Goal: Information Seeking & Learning: Learn about a topic

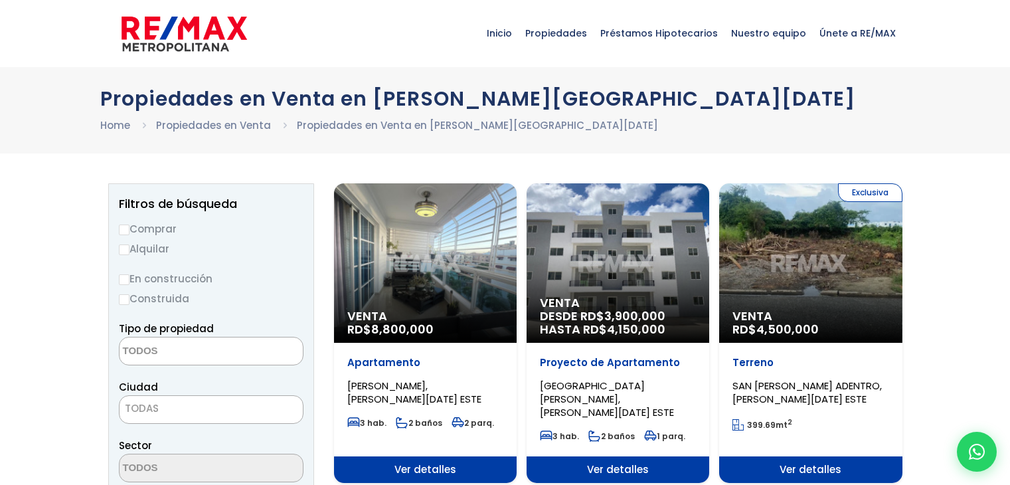
select select
click at [402, 291] on div "Venta RD$ 8,800,000" at bounding box center [425, 262] width 183 height 159
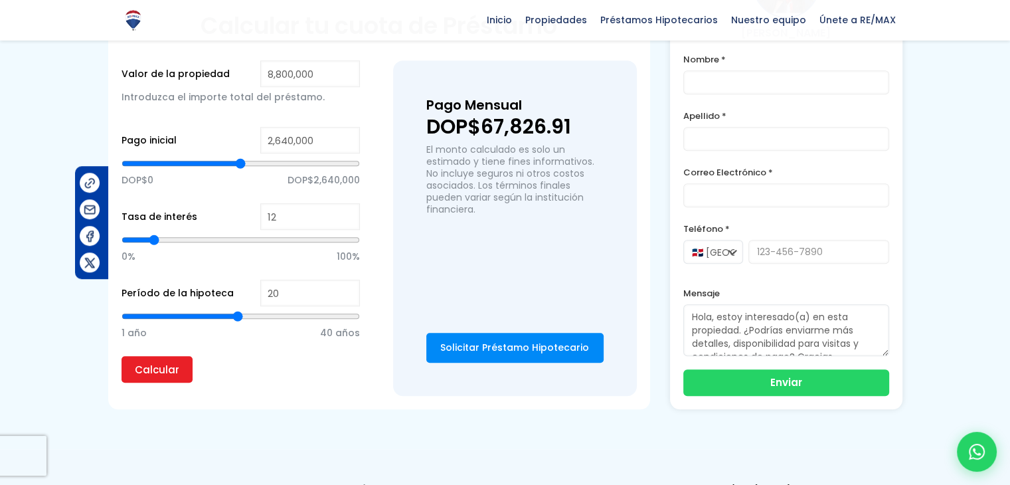
scroll to position [956, 0]
click at [155, 356] on input "Calcular" at bounding box center [156, 369] width 71 height 27
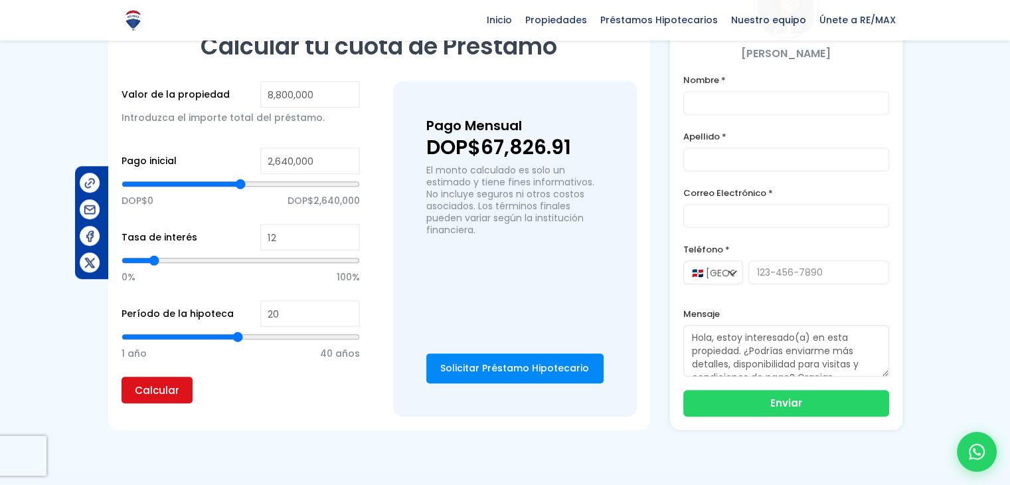
scroll to position [935, 0]
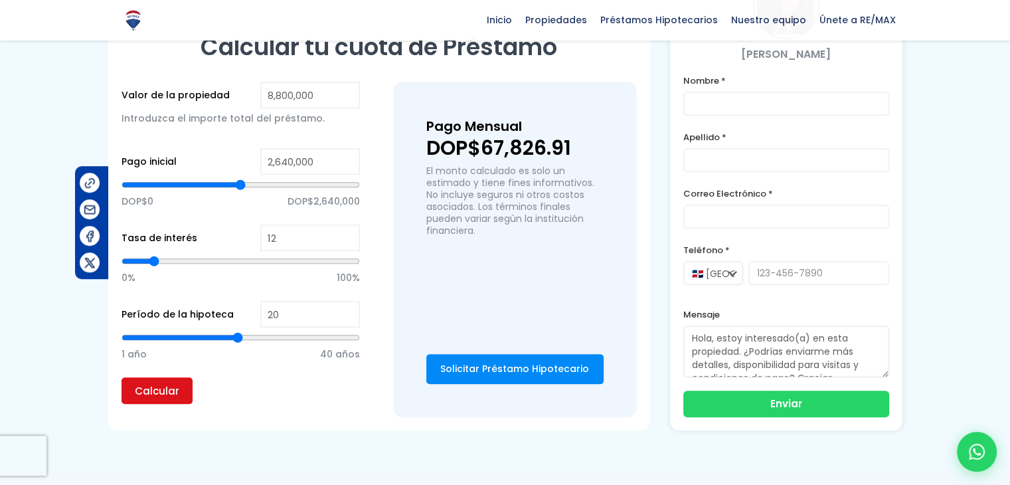
click at [162, 377] on input "Calcular" at bounding box center [156, 390] width 71 height 27
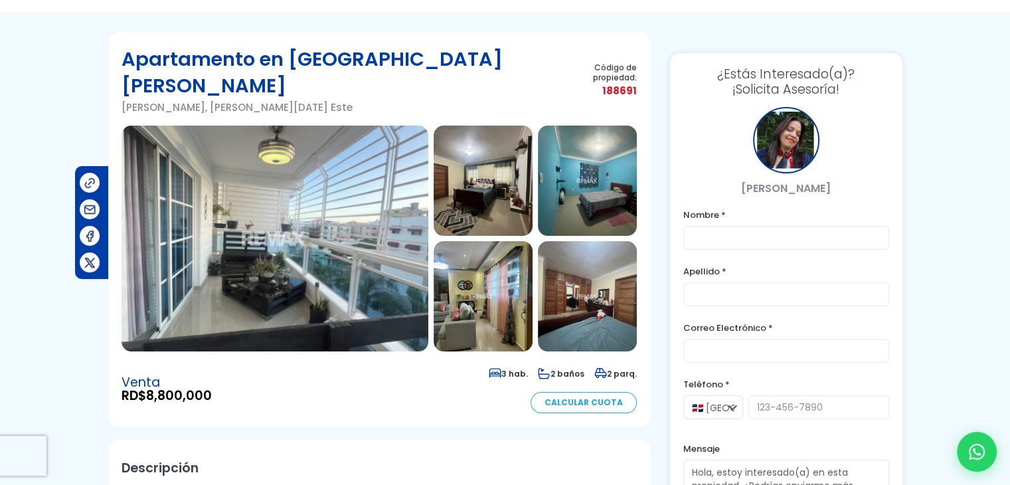
scroll to position [0, 0]
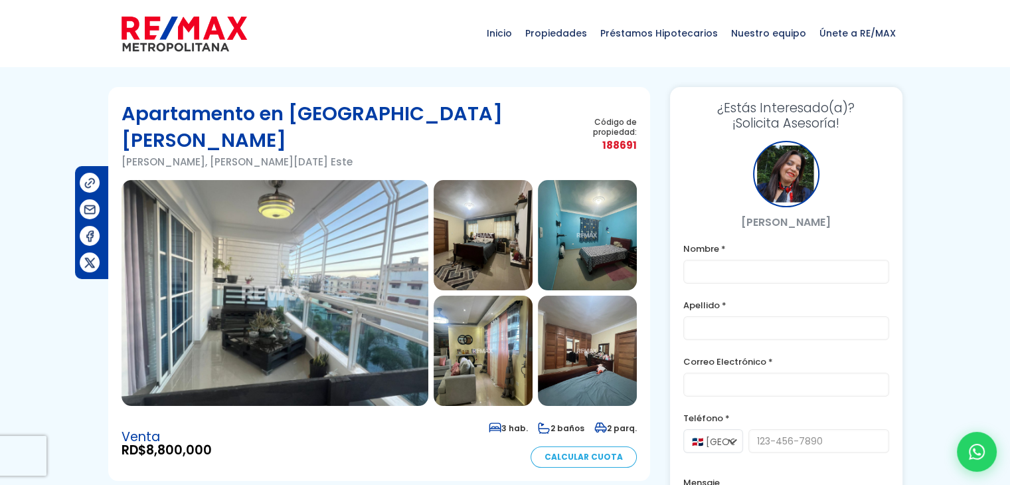
click at [233, 274] on img at bounding box center [274, 293] width 307 height 226
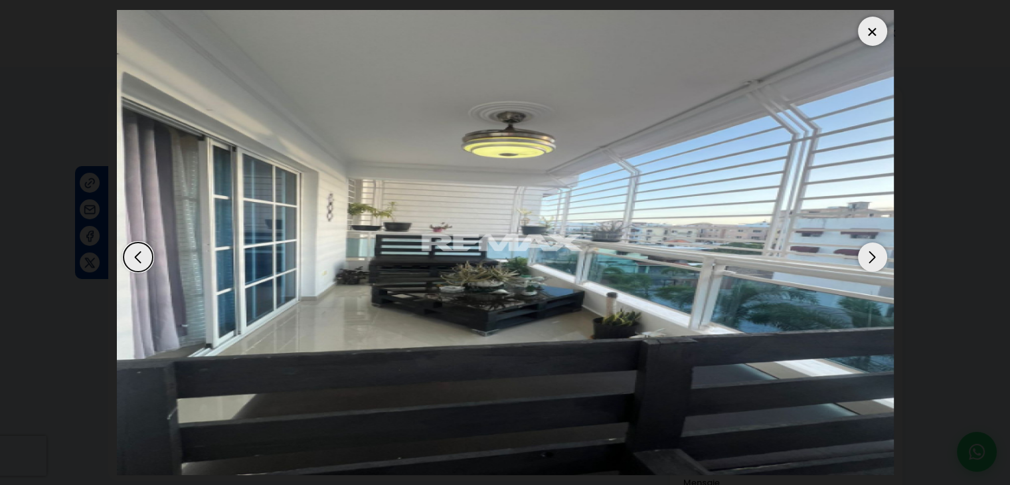
click at [879, 266] on div "Next slide" at bounding box center [872, 256] width 29 height 29
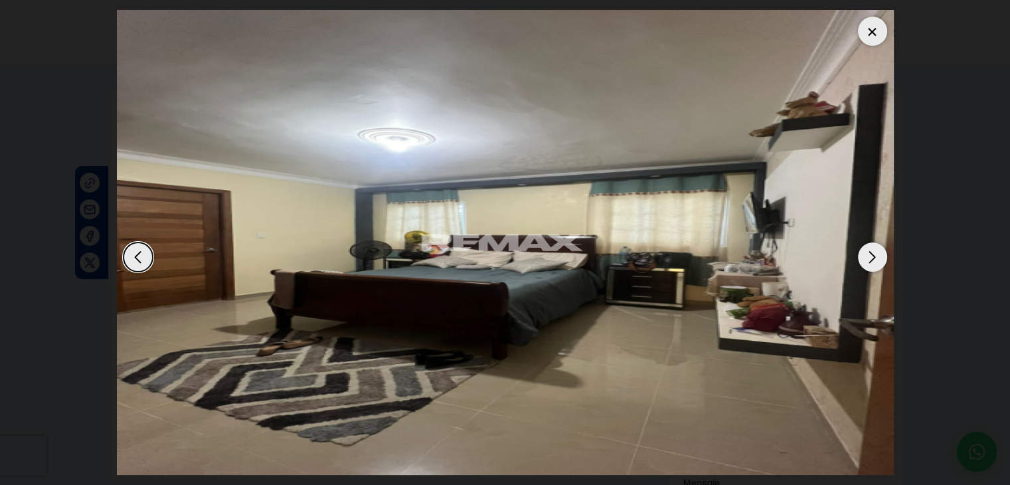
click at [871, 256] on div "Next slide" at bounding box center [872, 256] width 29 height 29
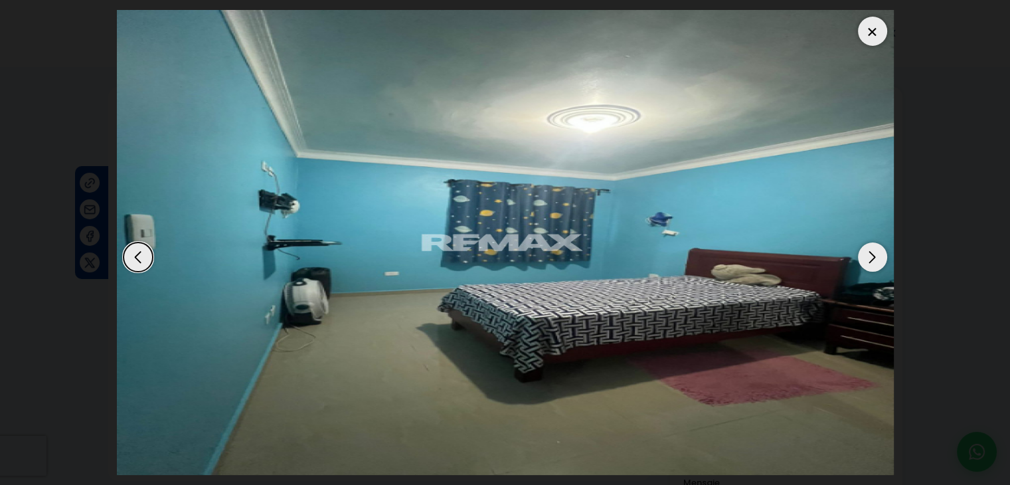
click at [870, 246] on div "Next slide" at bounding box center [872, 256] width 29 height 29
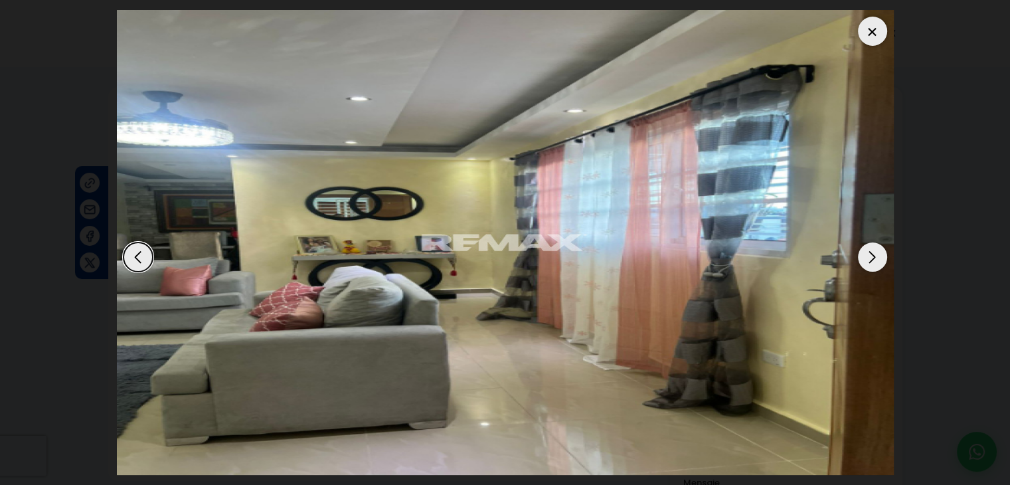
click at [870, 246] on div "Next slide" at bounding box center [872, 256] width 29 height 29
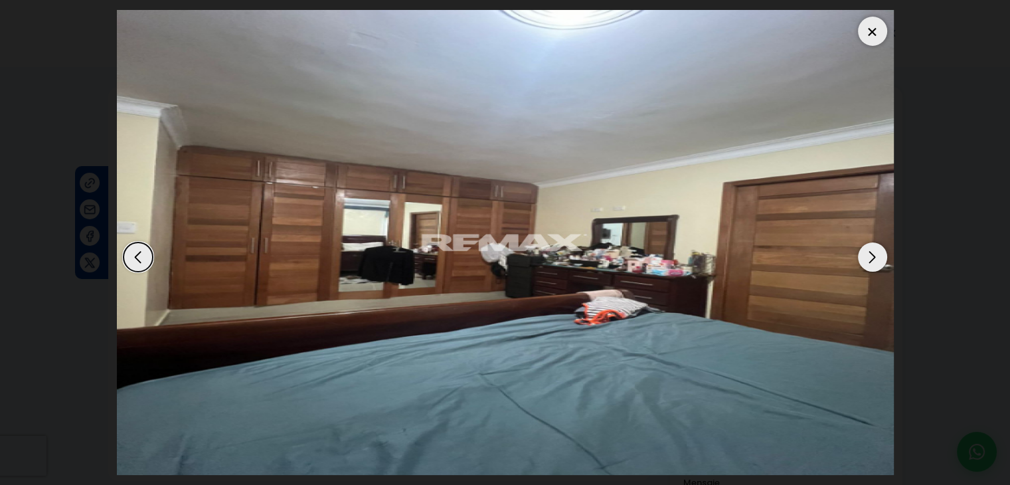
click at [870, 246] on div "Next slide" at bounding box center [872, 256] width 29 height 29
click at [877, 246] on div "Next slide" at bounding box center [872, 256] width 29 height 29
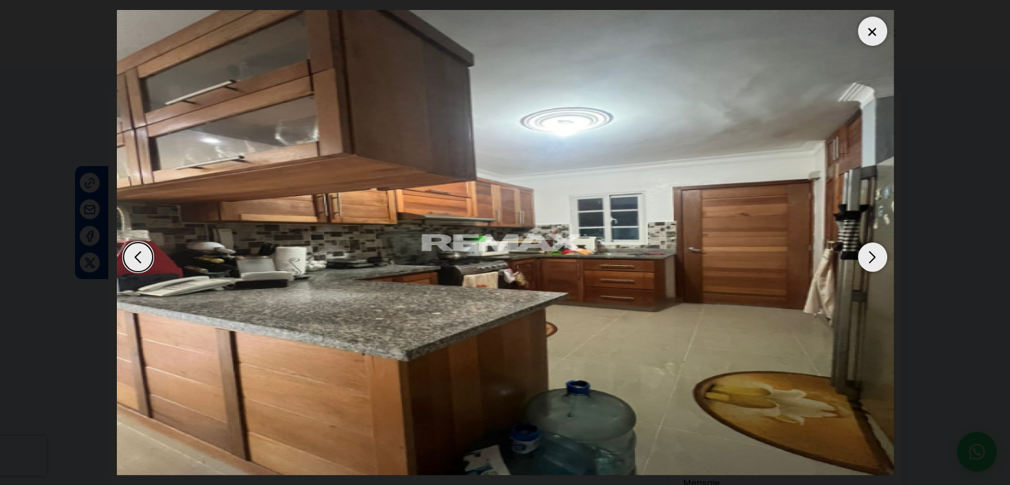
click at [887, 260] on img "6 / 14" at bounding box center [505, 242] width 777 height 465
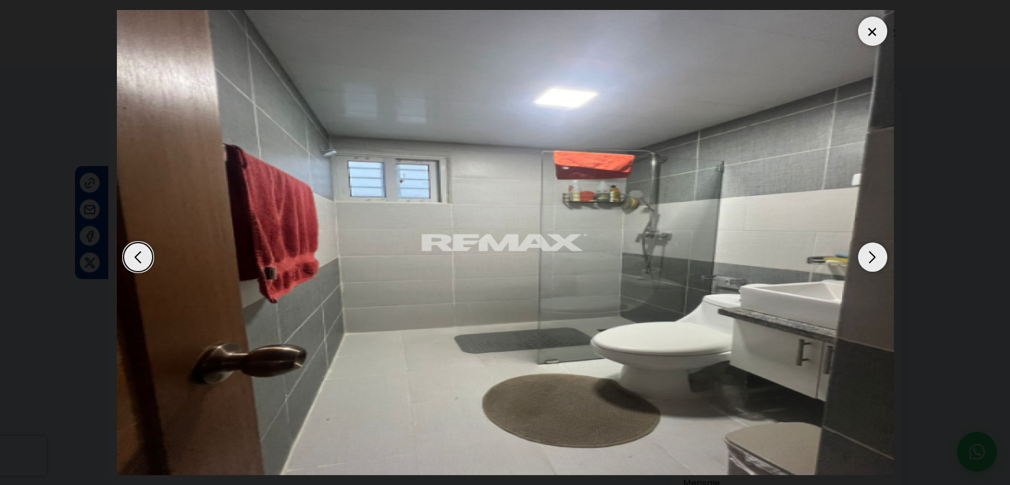
click at [862, 275] on img "14 / 14" at bounding box center [505, 242] width 777 height 465
click at [866, 263] on div "Next slide" at bounding box center [872, 256] width 29 height 29
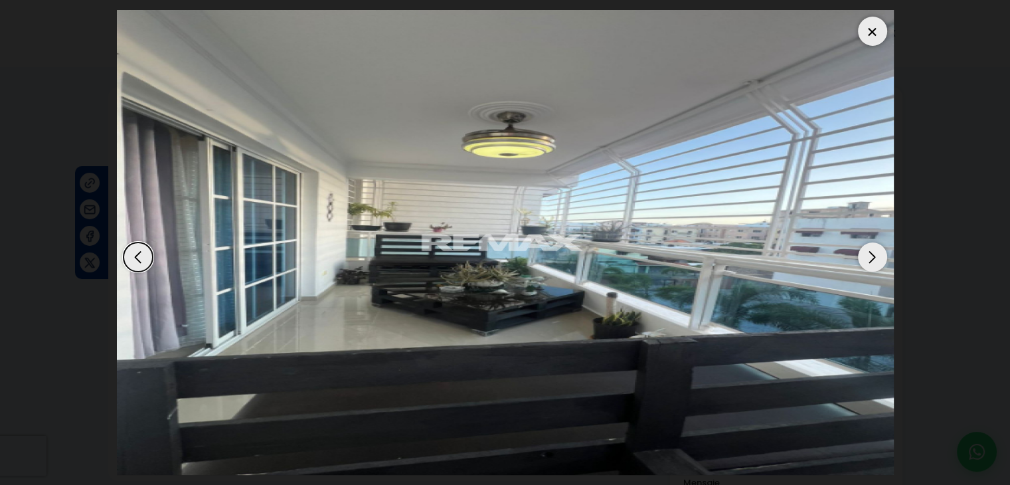
click at [866, 263] on div "Next slide" at bounding box center [872, 256] width 29 height 29
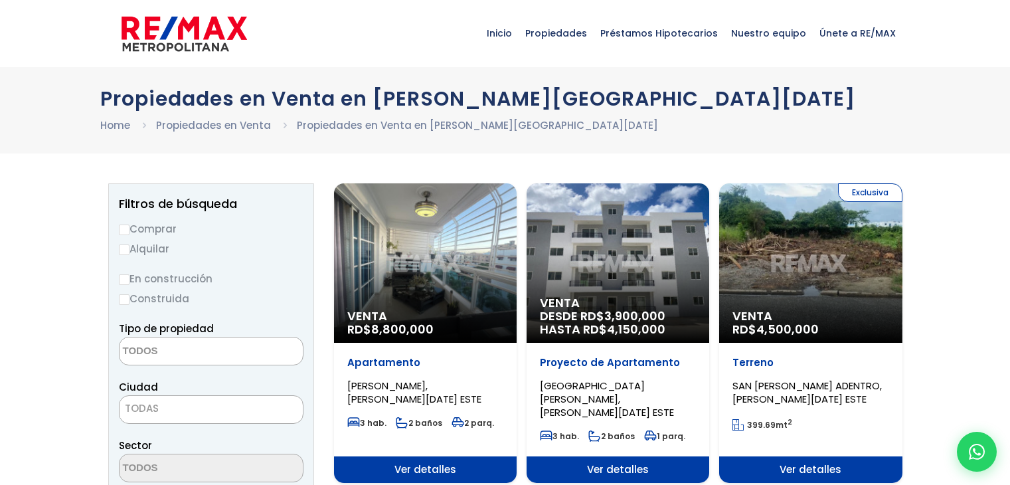
select select
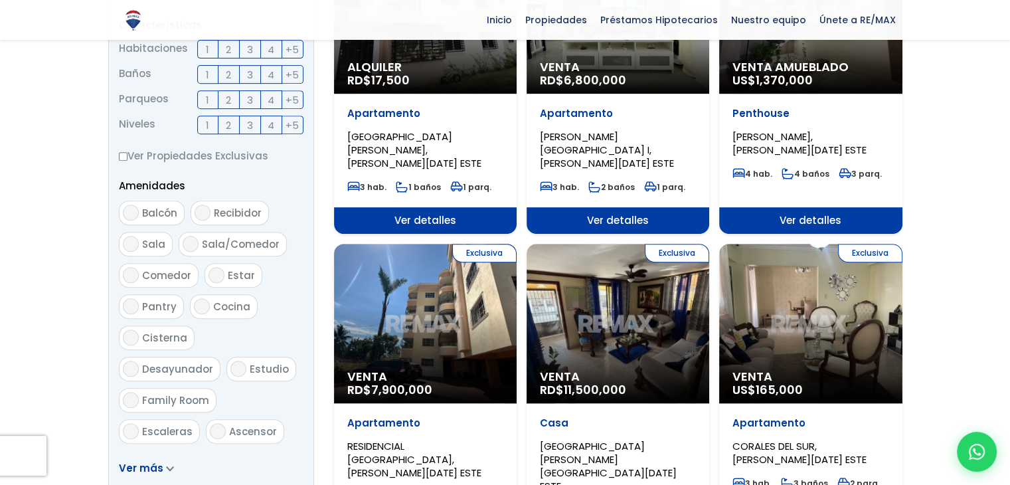
scroll to position [556, 0]
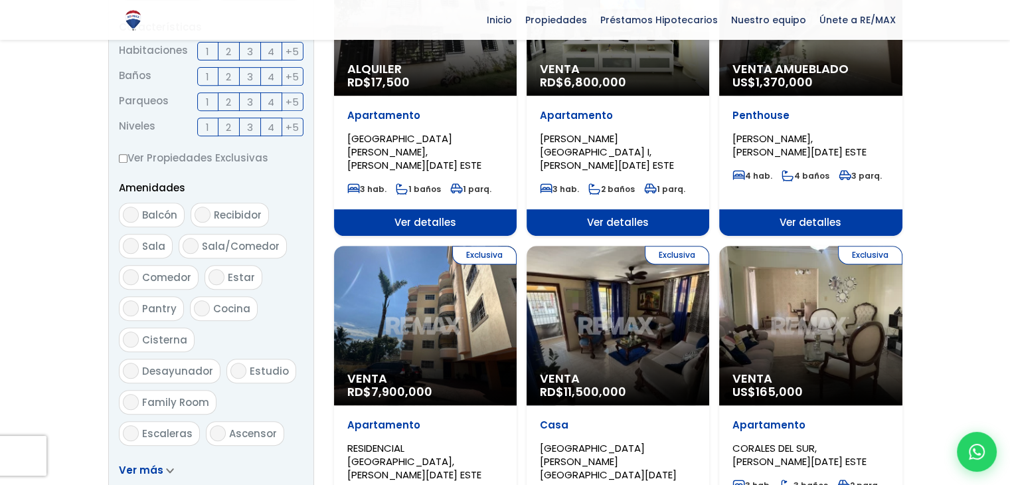
click at [455, 327] on div "Exclusiva Venta RD$ 7,900,000" at bounding box center [425, 325] width 183 height 159
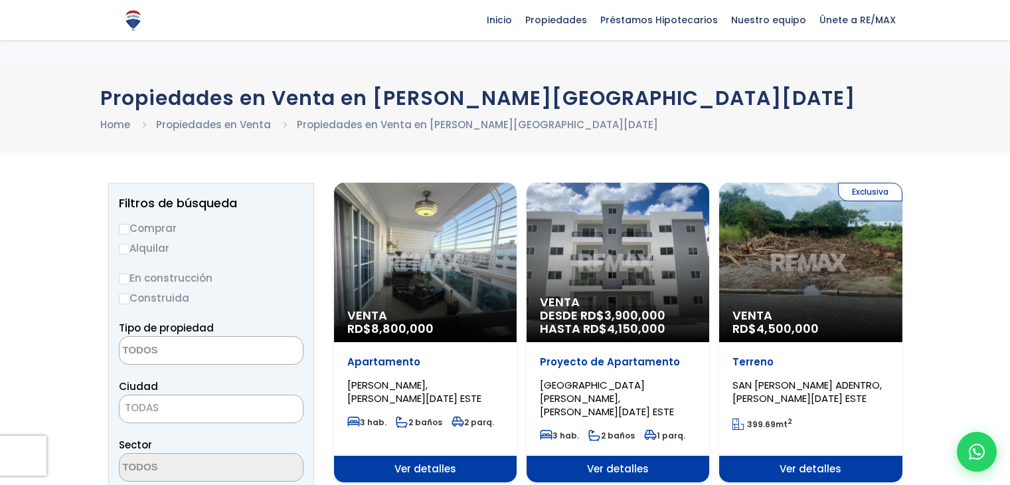
select select
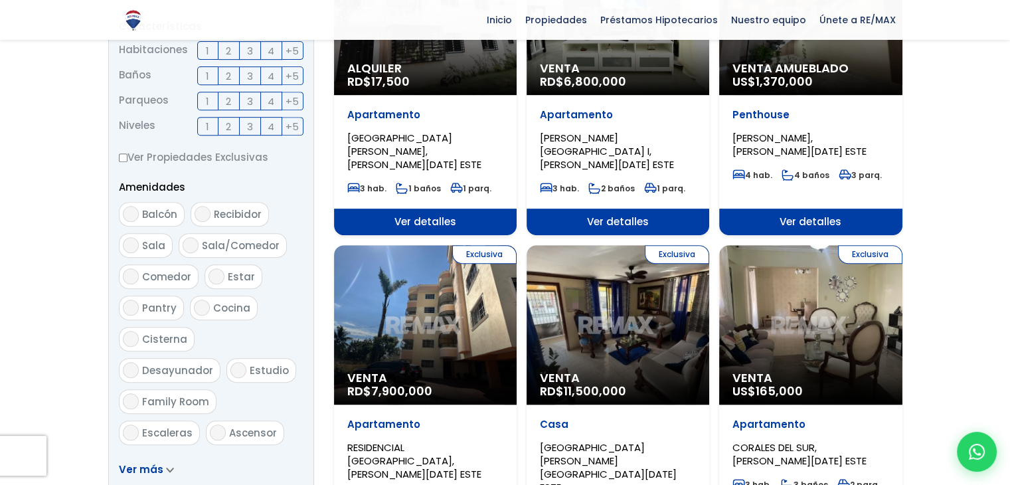
scroll to position [556, 0]
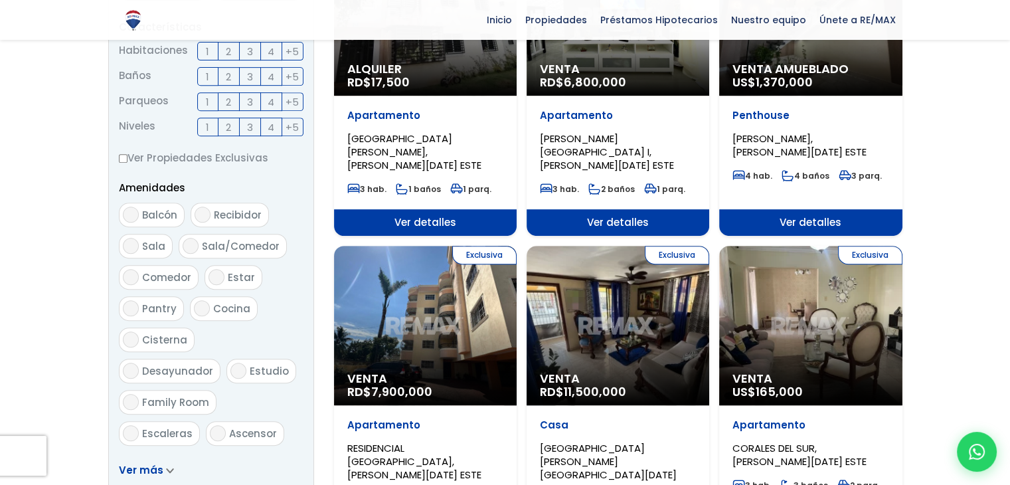
click at [833, 109] on p "Penthouse" at bounding box center [810, 115] width 156 height 13
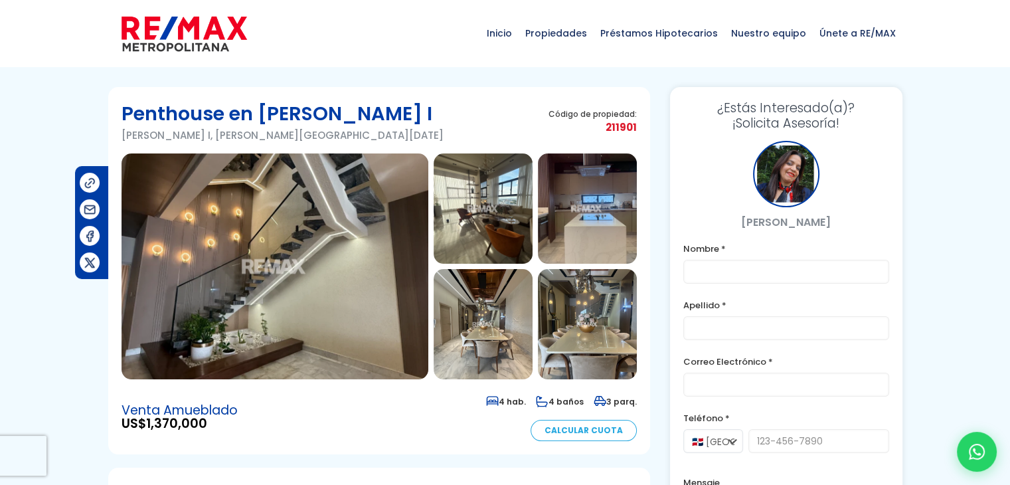
click at [833, 106] on span "¿Estás Interesado(a)?" at bounding box center [786, 107] width 206 height 15
click at [329, 285] on img at bounding box center [274, 266] width 307 height 226
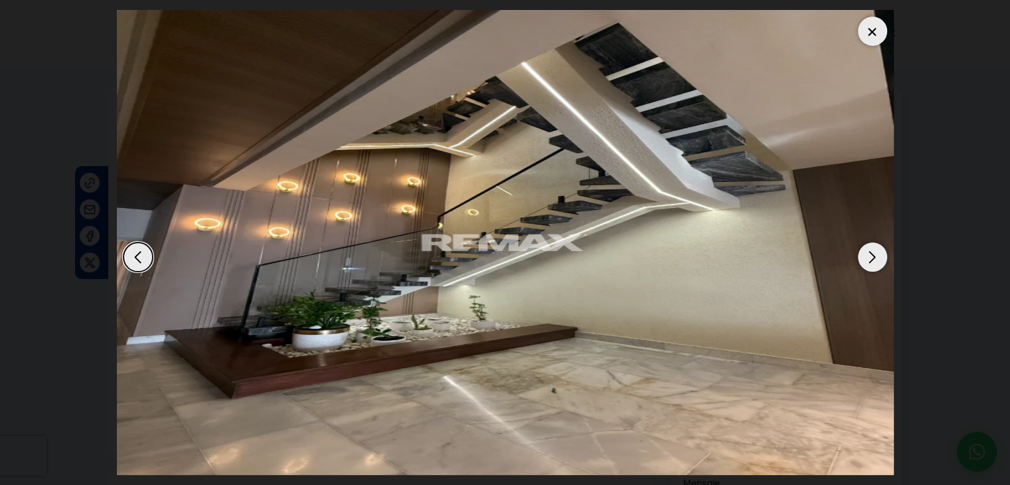
click at [870, 258] on div "Next slide" at bounding box center [872, 256] width 29 height 29
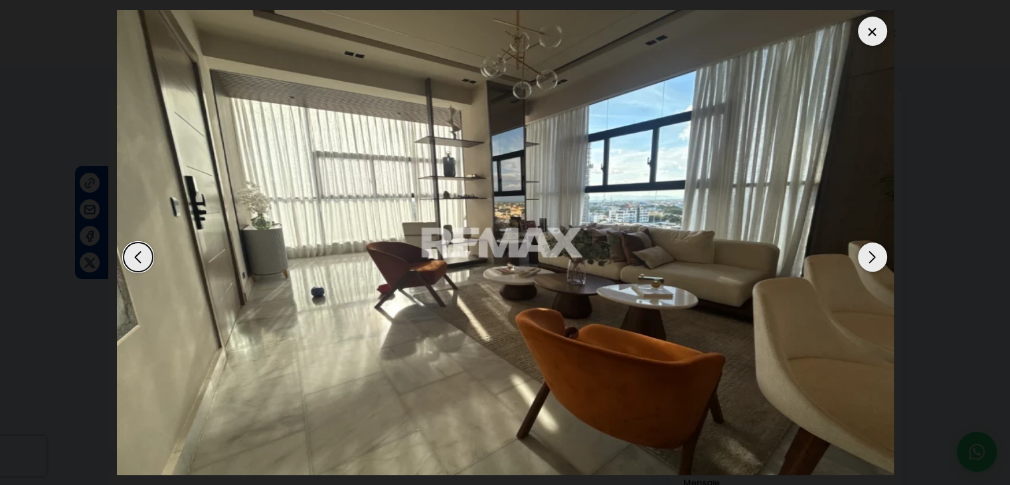
click at [870, 258] on div "Next slide" at bounding box center [872, 256] width 29 height 29
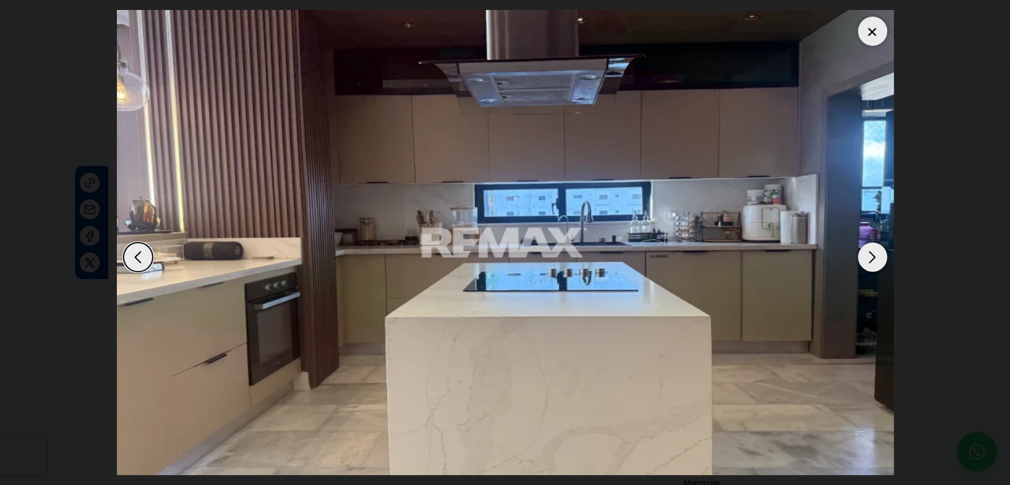
click at [870, 258] on div "Next slide" at bounding box center [872, 256] width 29 height 29
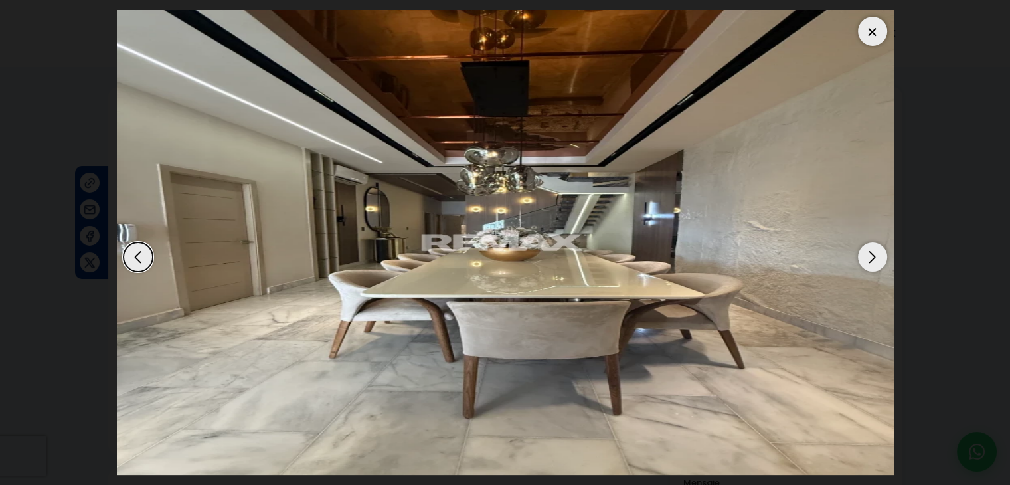
click at [870, 258] on div "Next slide" at bounding box center [872, 256] width 29 height 29
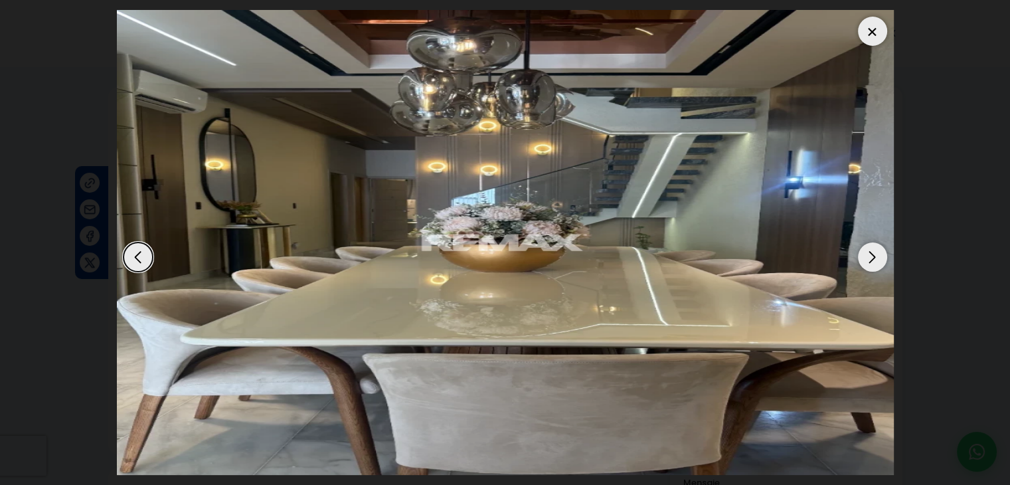
click at [863, 264] on div "Next slide" at bounding box center [872, 256] width 29 height 29
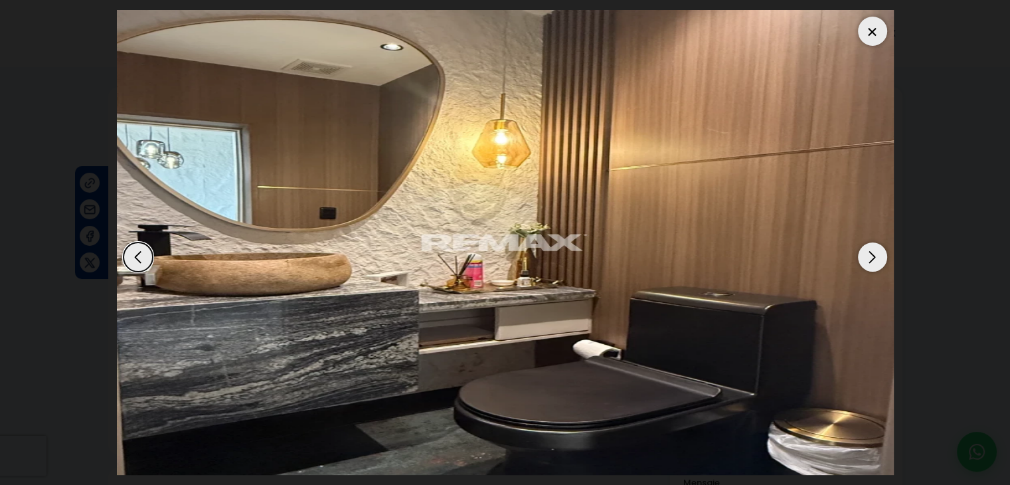
click at [863, 264] on div "Next slide" at bounding box center [872, 256] width 29 height 29
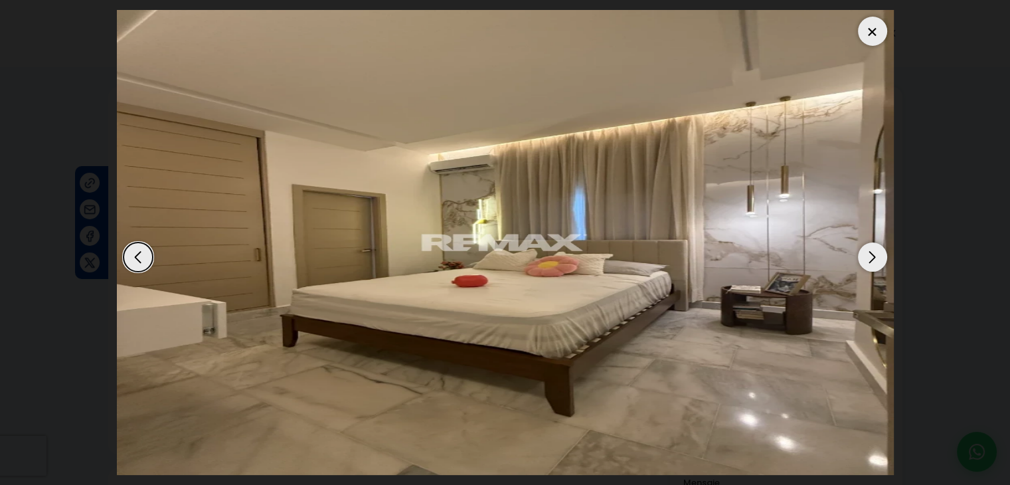
click at [863, 264] on div "Next slide" at bounding box center [872, 256] width 29 height 29
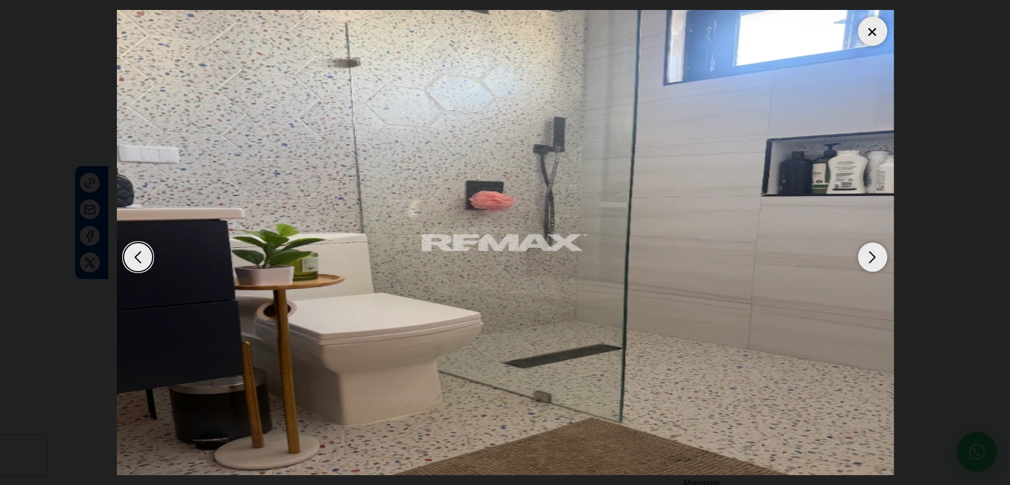
click at [856, 288] on img "8 / 12" at bounding box center [505, 242] width 777 height 465
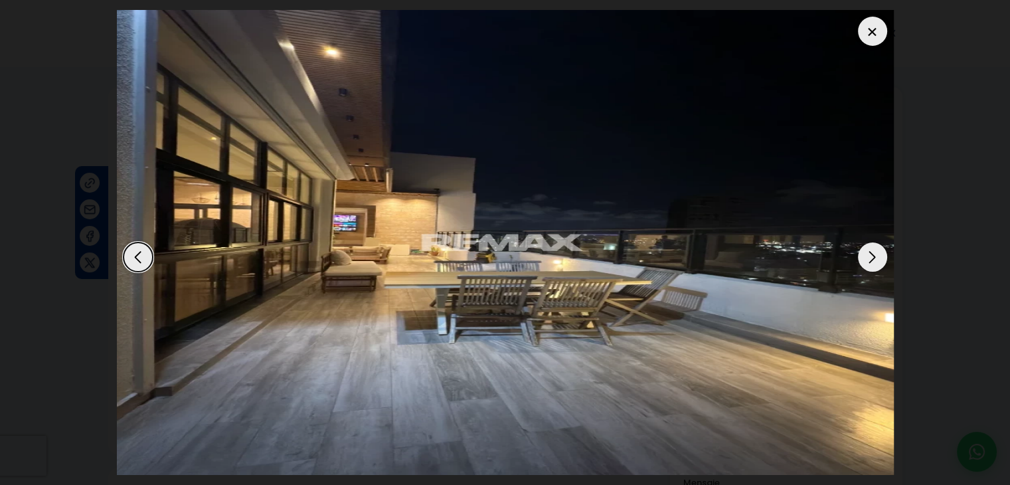
click at [856, 274] on img "12 / 12" at bounding box center [505, 242] width 777 height 465
click at [860, 241] on img "12 / 12" at bounding box center [505, 242] width 777 height 465
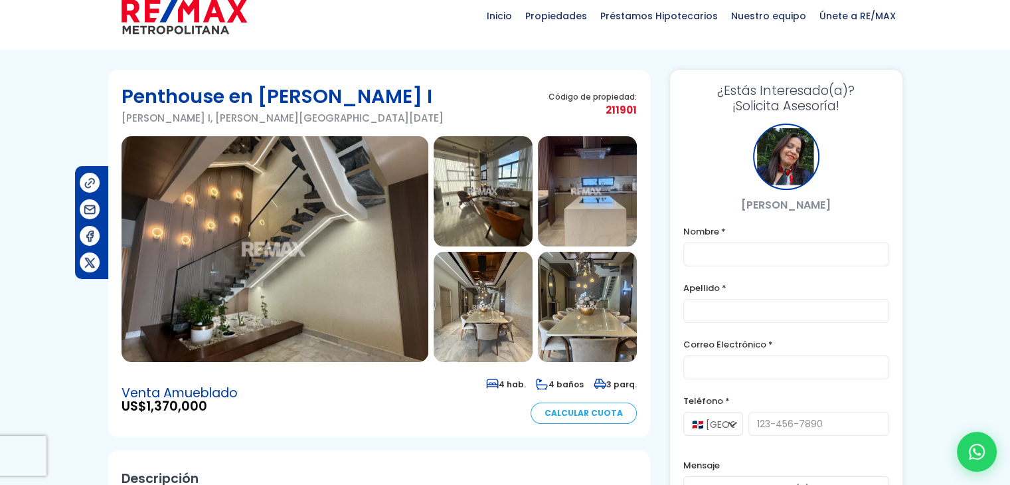
scroll to position [13, 0]
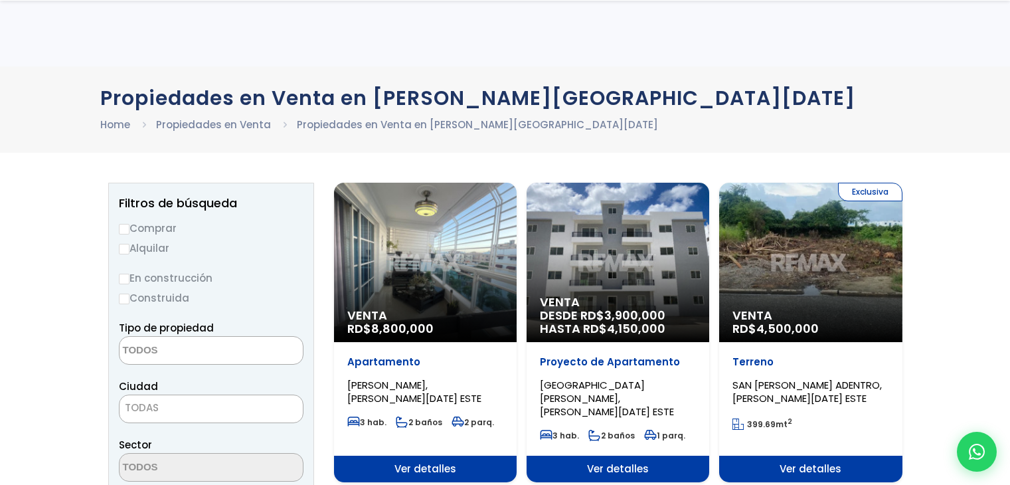
select select
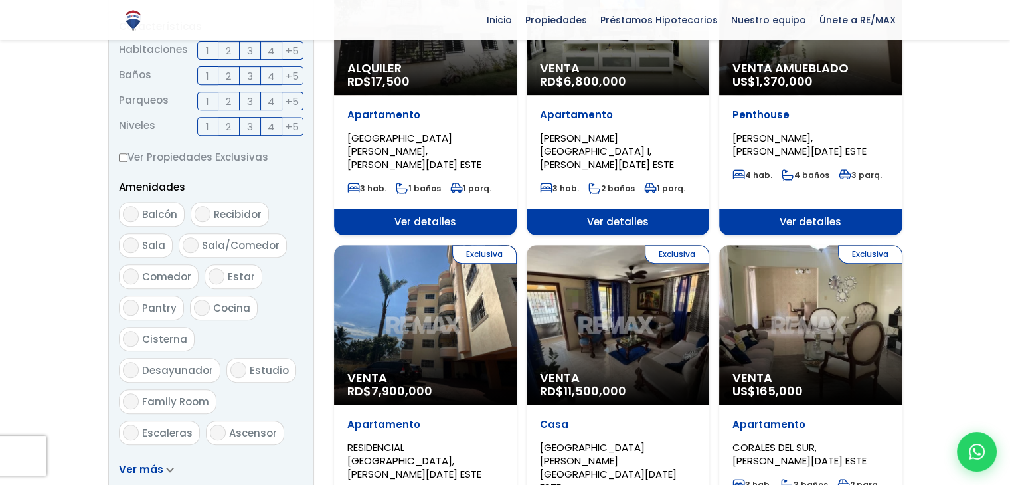
scroll to position [556, 0]
